Goal: Task Accomplishment & Management: Complete application form

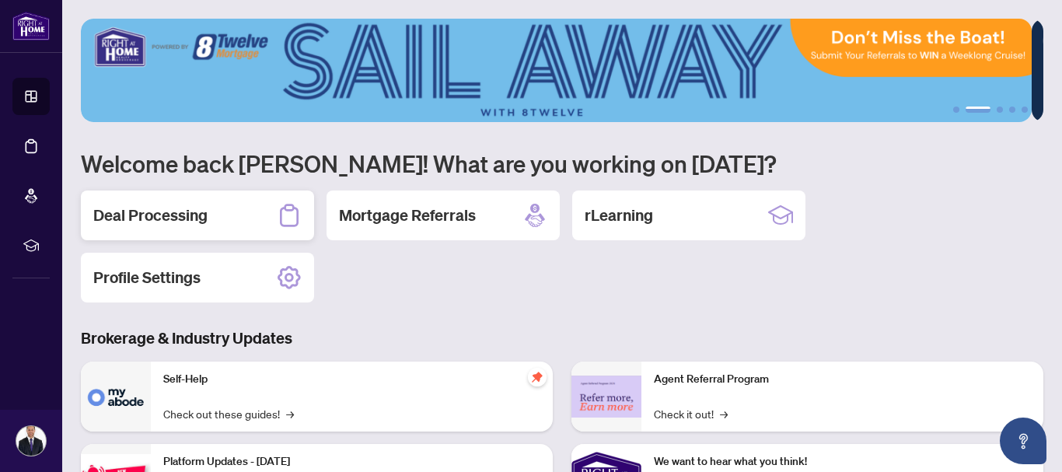
click at [133, 194] on div "Deal Processing" at bounding box center [197, 215] width 233 height 50
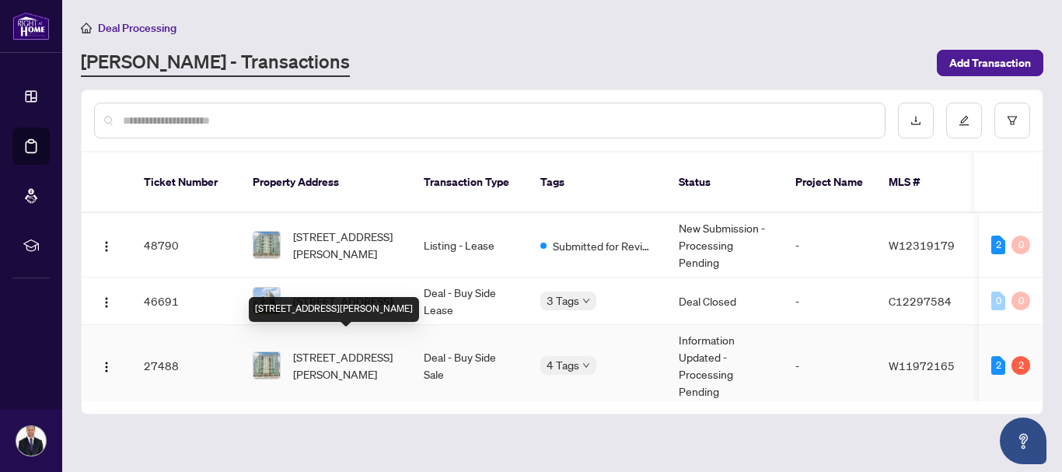
click at [321, 348] on span "[STREET_ADDRESS][PERSON_NAME]" at bounding box center [346, 365] width 106 height 34
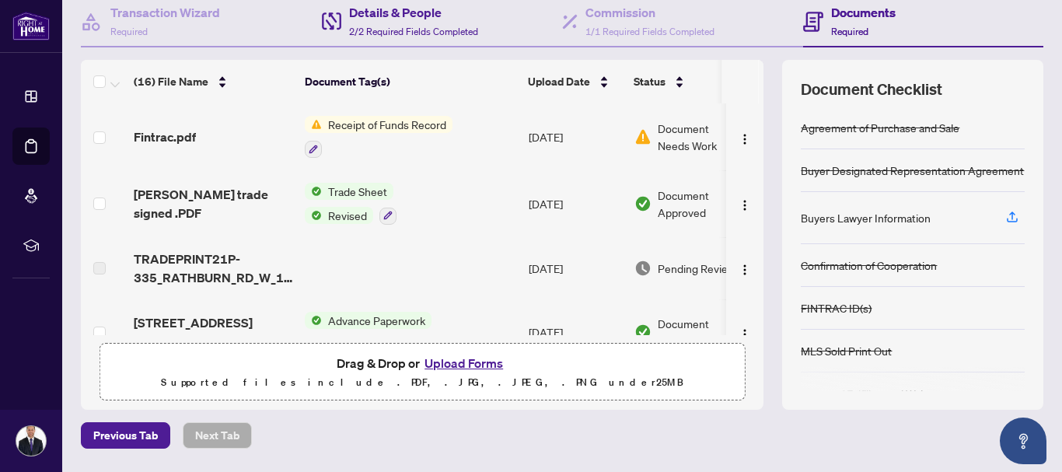
scroll to position [155, 0]
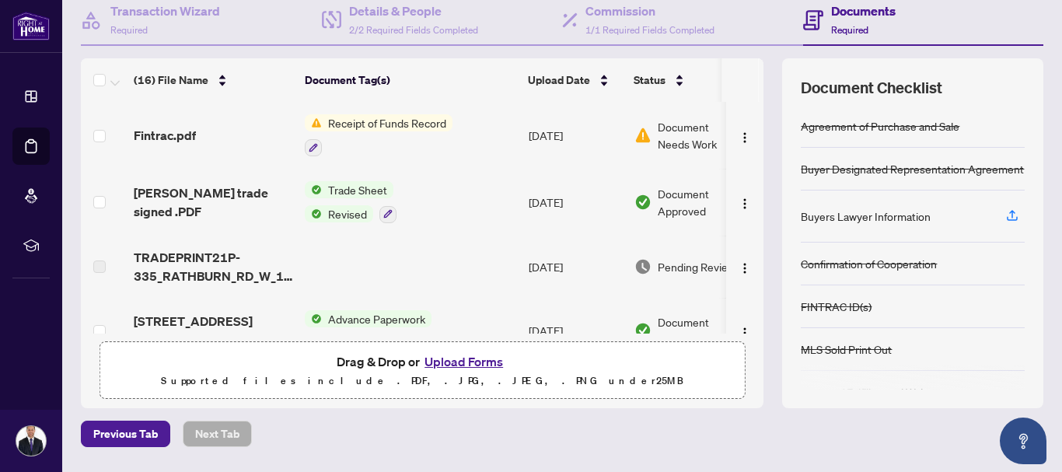
click at [672, 126] on span "Document Needs Work" at bounding box center [697, 135] width 81 height 34
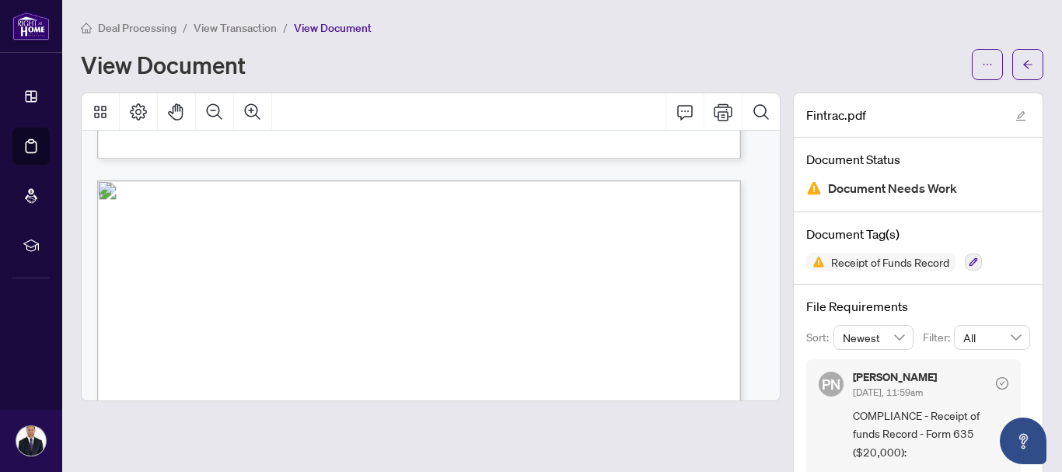
scroll to position [974, 0]
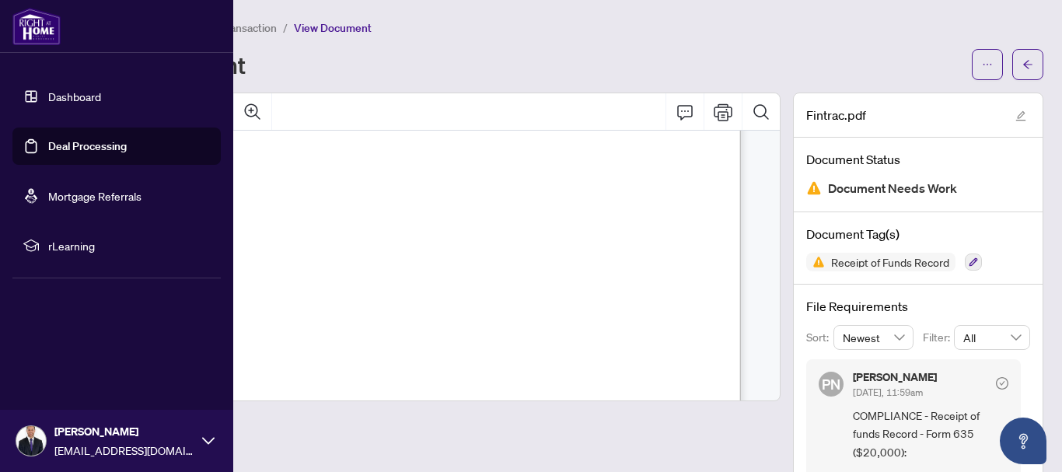
click at [67, 145] on link "Deal Processing" at bounding box center [87, 146] width 78 height 14
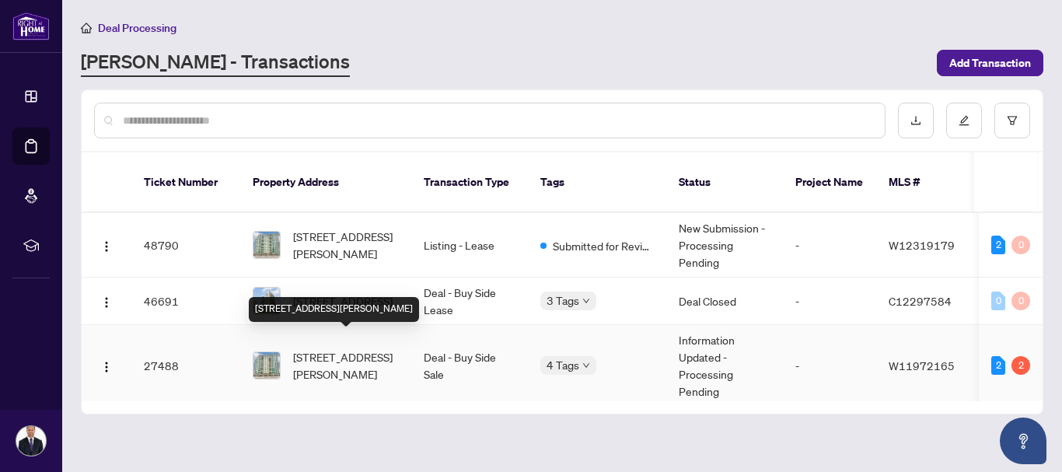
click at [319, 348] on span "[STREET_ADDRESS][PERSON_NAME]" at bounding box center [346, 365] width 106 height 34
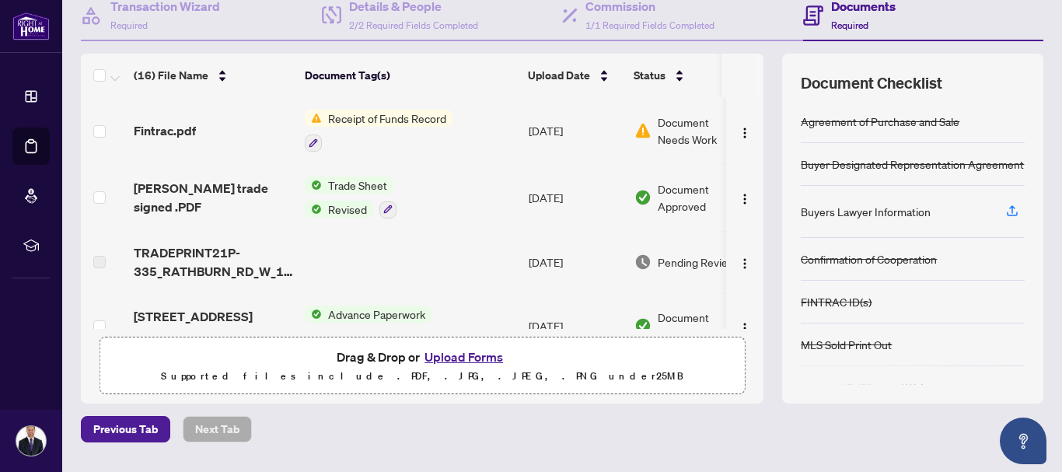
scroll to position [161, 0]
click at [439, 354] on button "Upload Forms" at bounding box center [464, 356] width 88 height 20
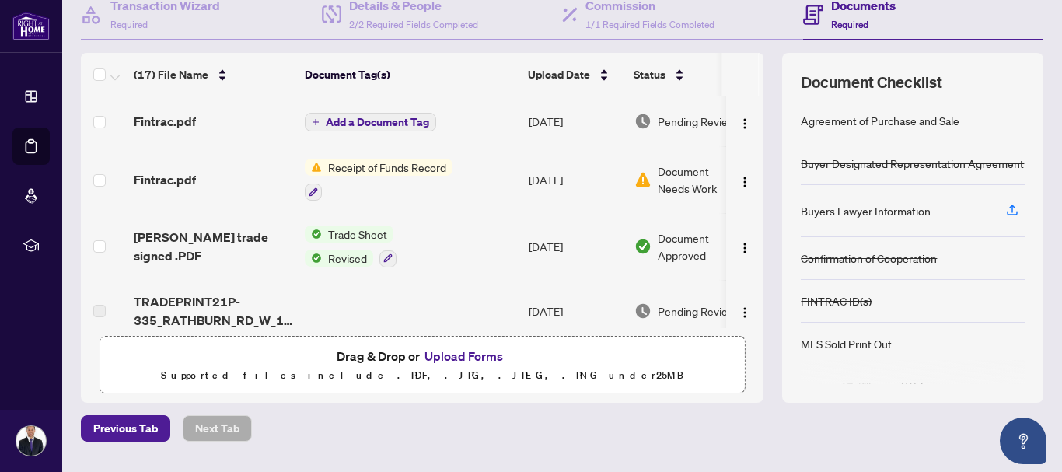
click at [371, 127] on span "Add a Document Tag" at bounding box center [377, 122] width 103 height 11
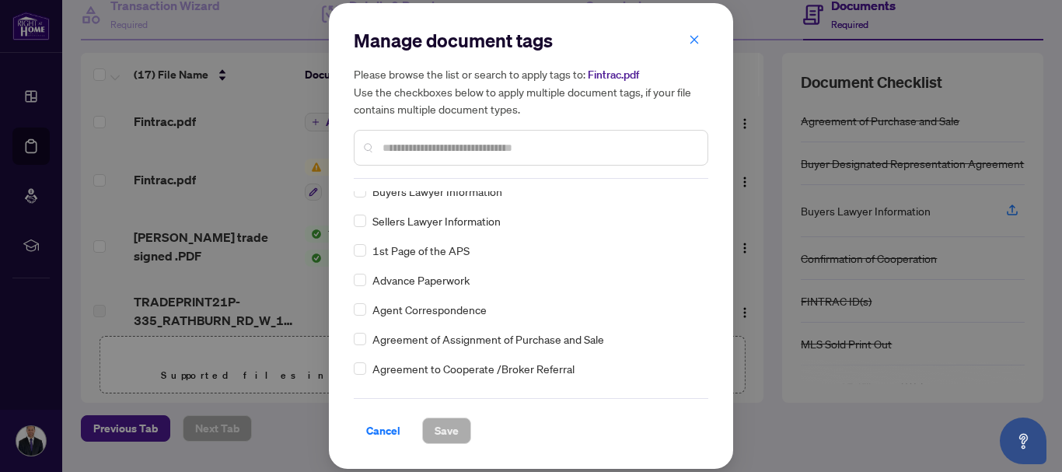
scroll to position [290, 0]
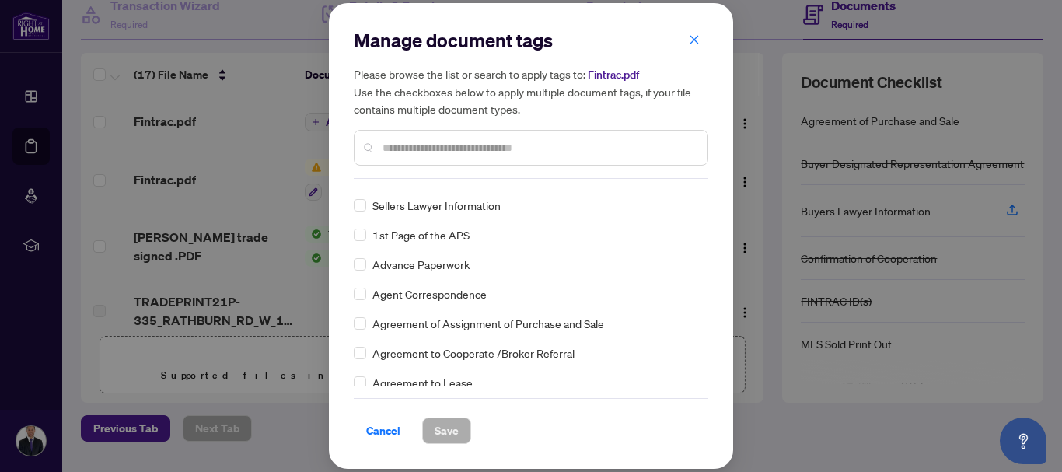
click at [451, 145] on input "text" at bounding box center [538, 147] width 312 height 17
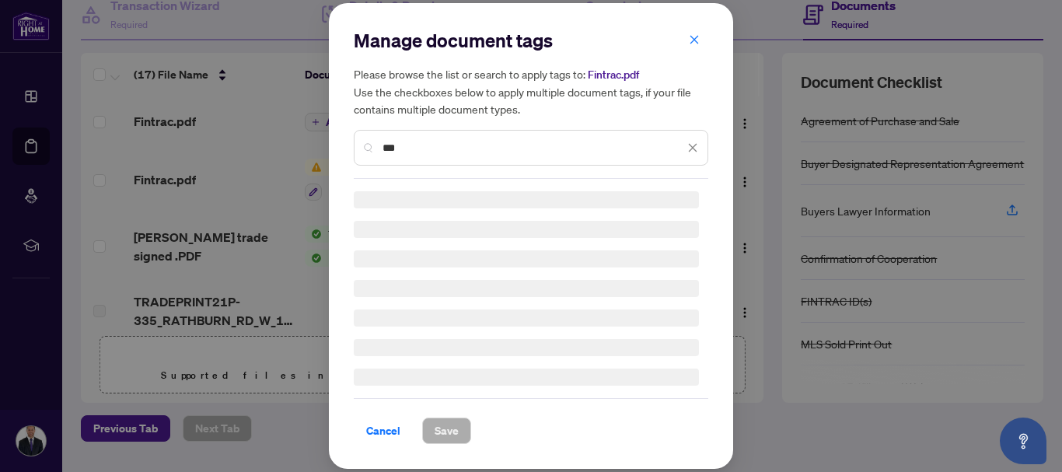
scroll to position [0, 0]
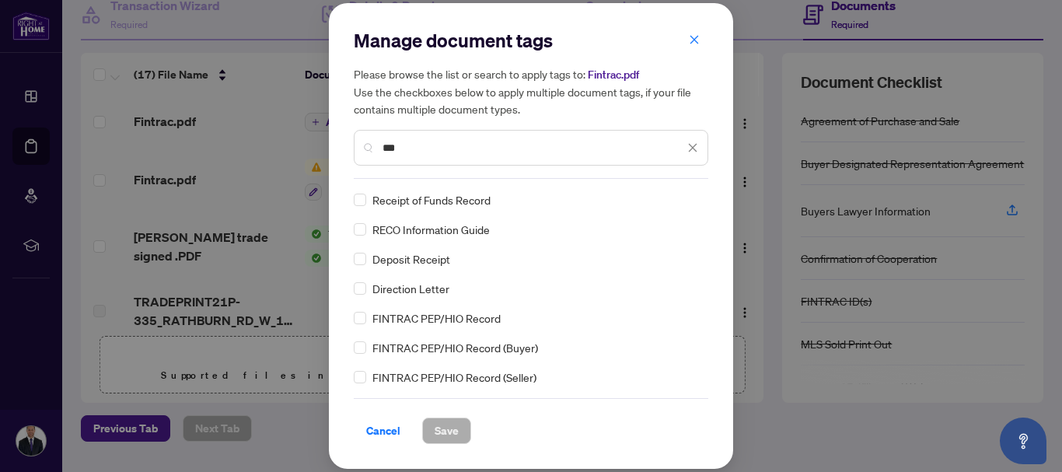
type input "***"
click at [447, 428] on span "Save" at bounding box center [446, 430] width 24 height 25
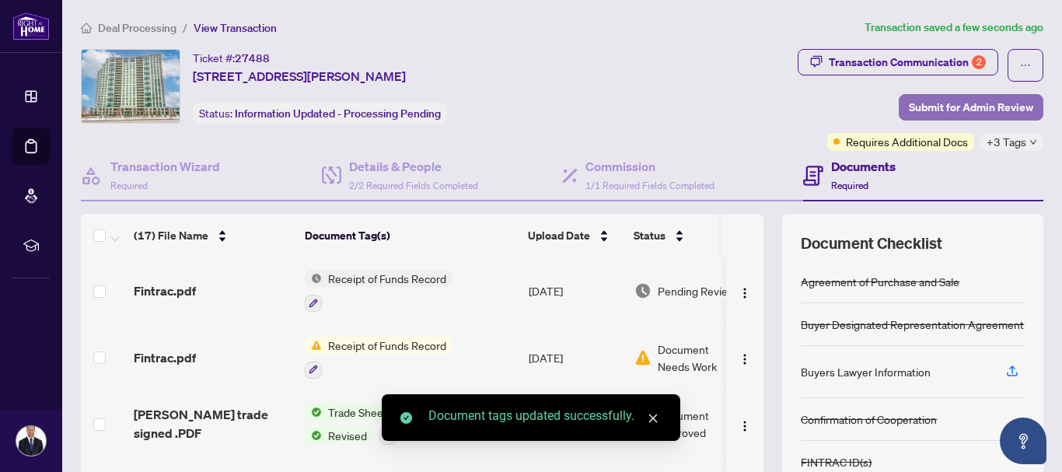
click at [957, 110] on span "Submit for Admin Review" at bounding box center [970, 107] width 124 height 25
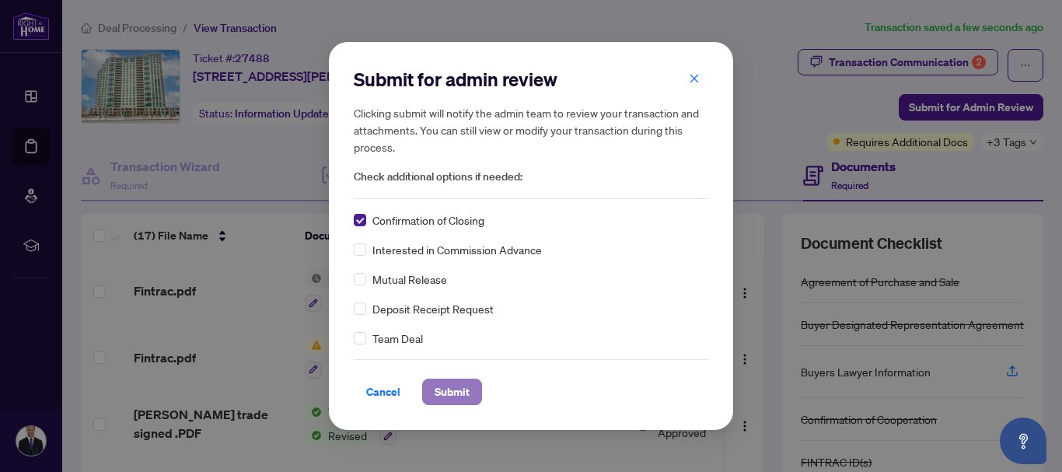
click at [452, 396] on span "Submit" at bounding box center [451, 391] width 35 height 25
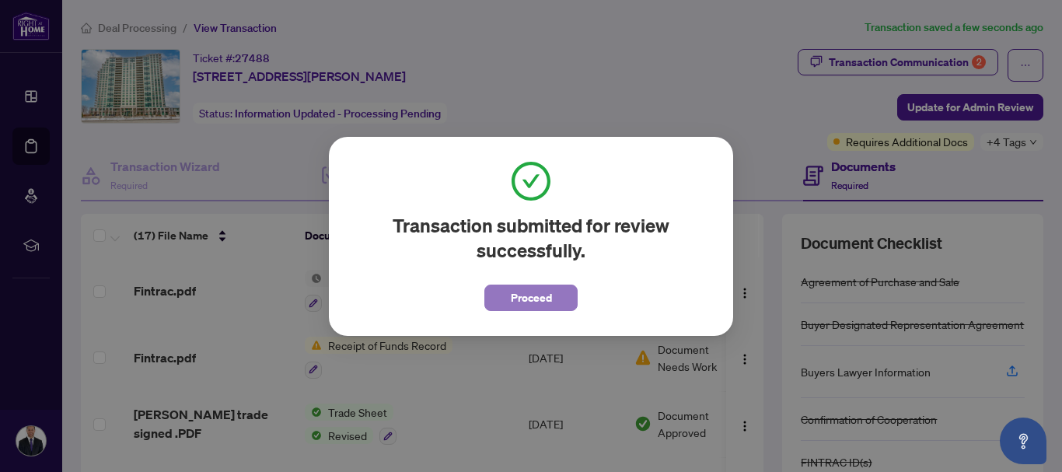
click at [563, 286] on button "Proceed" at bounding box center [530, 297] width 93 height 26
